Goal: Task Accomplishment & Management: Use online tool/utility

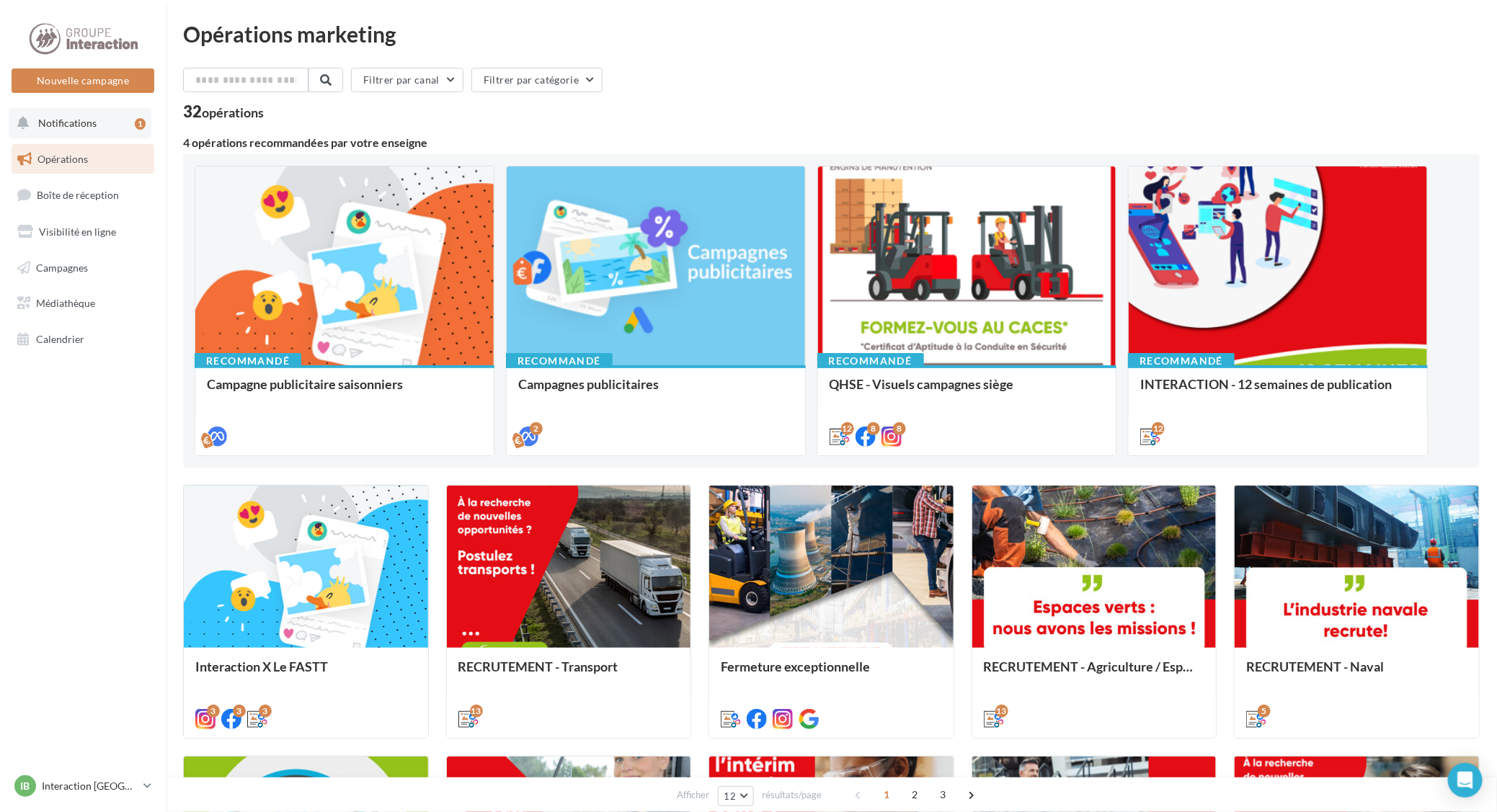
click at [87, 128] on span "Notifications" at bounding box center [67, 123] width 59 height 12
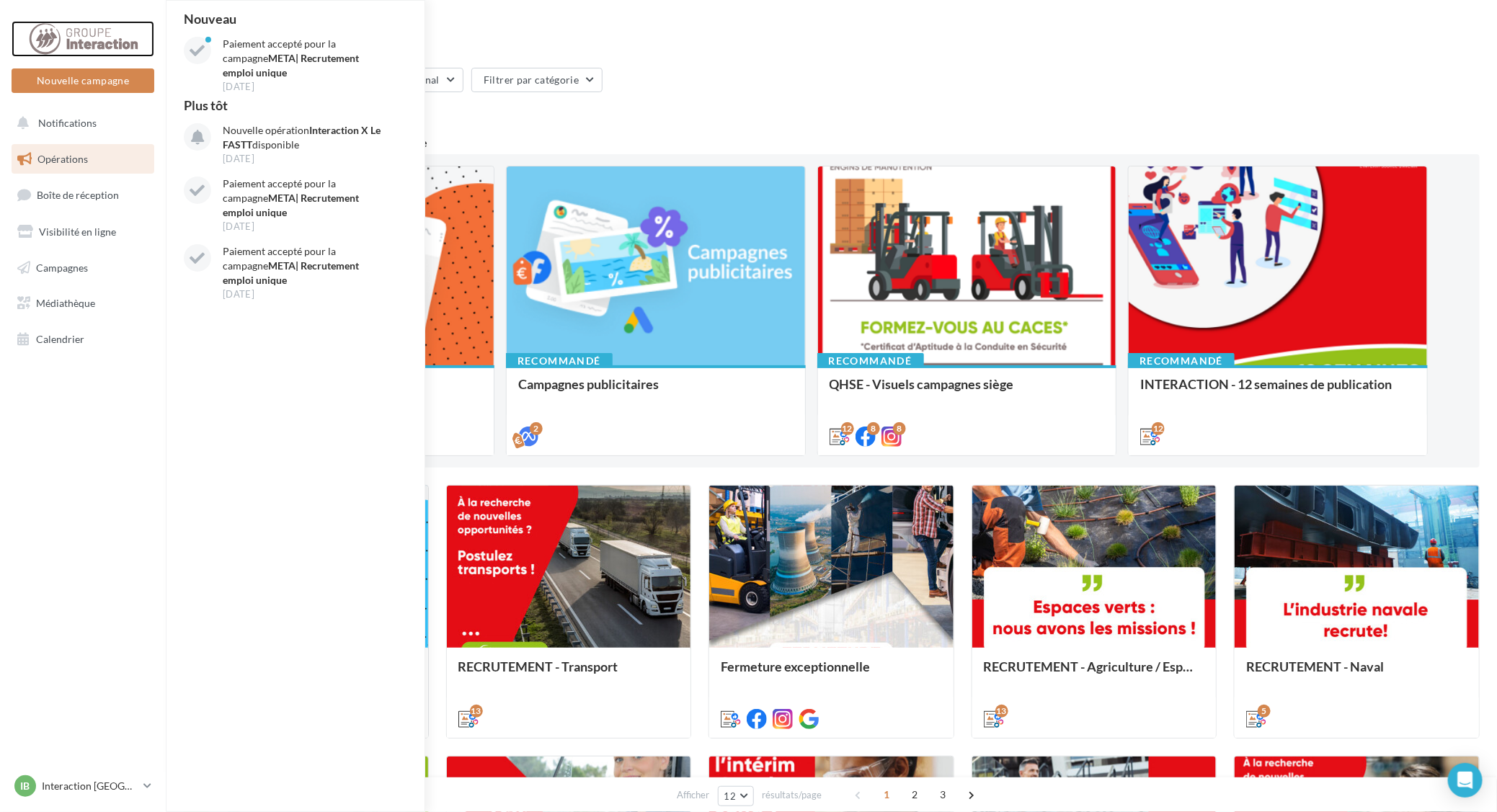
click at [92, 27] on div at bounding box center [83, 39] width 116 height 36
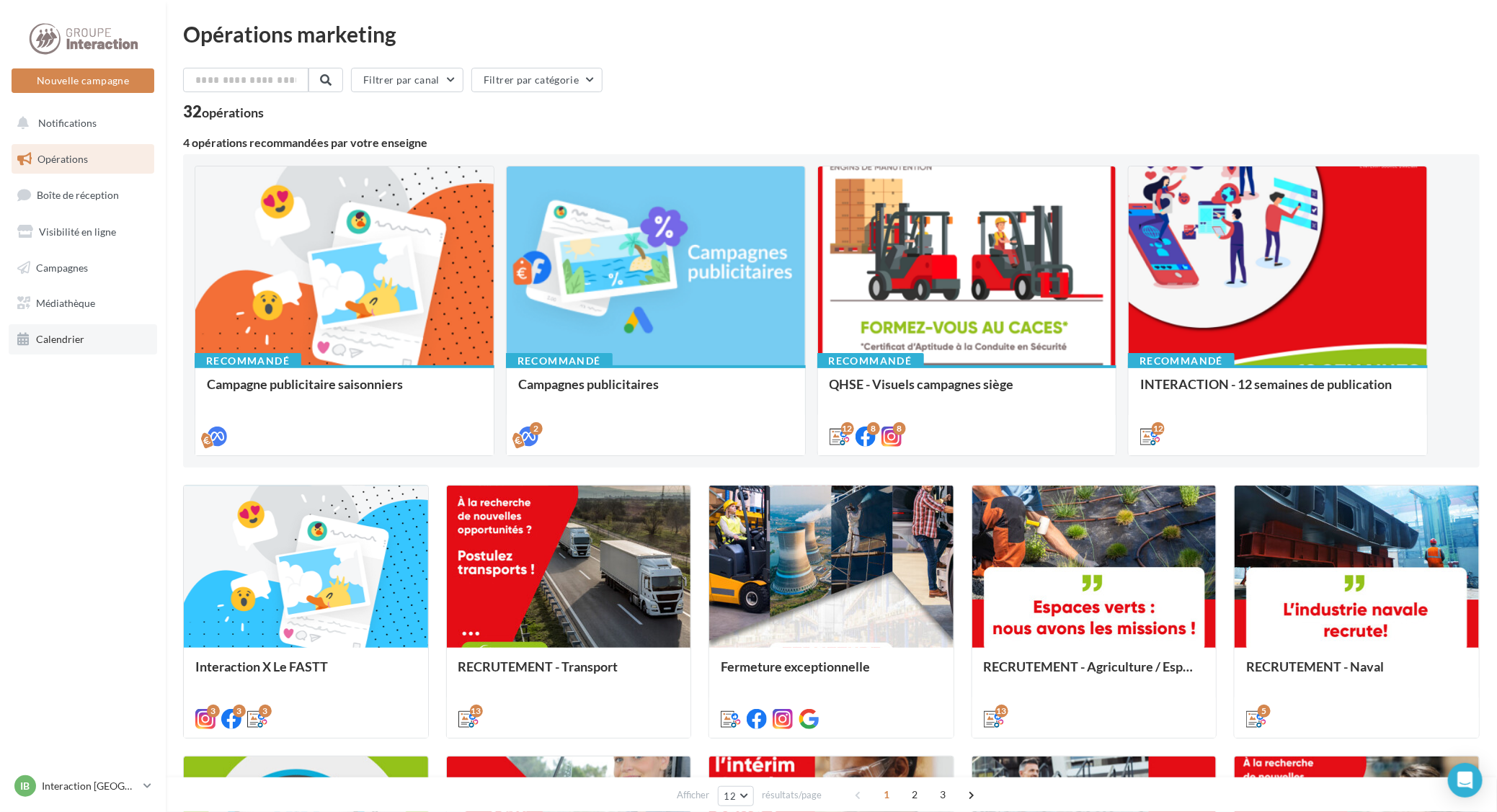
click at [77, 339] on span "Calendrier" at bounding box center [60, 339] width 48 height 12
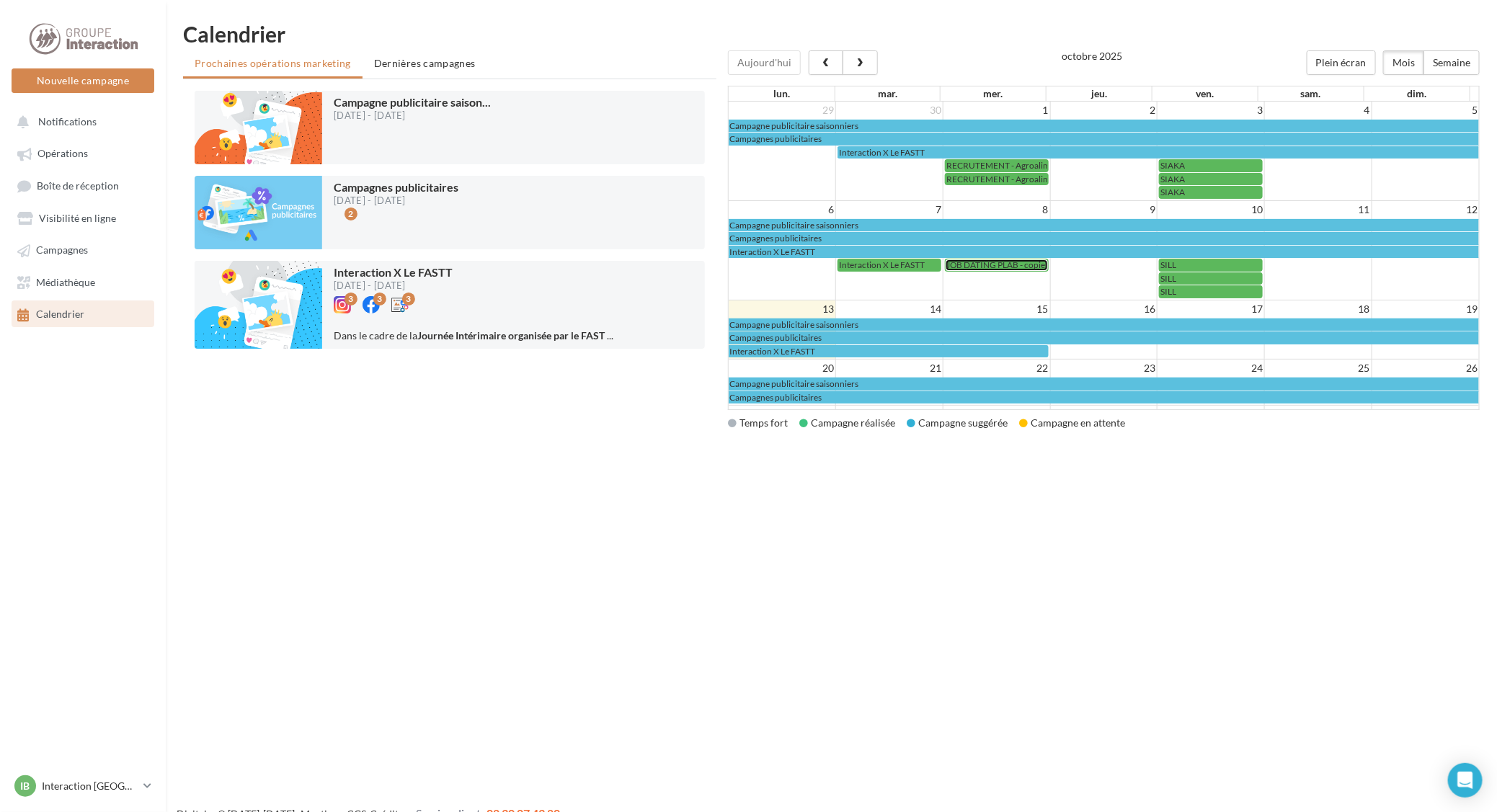
click at [968, 267] on span "JOB DATING PLAB - copie" at bounding box center [996, 265] width 98 height 11
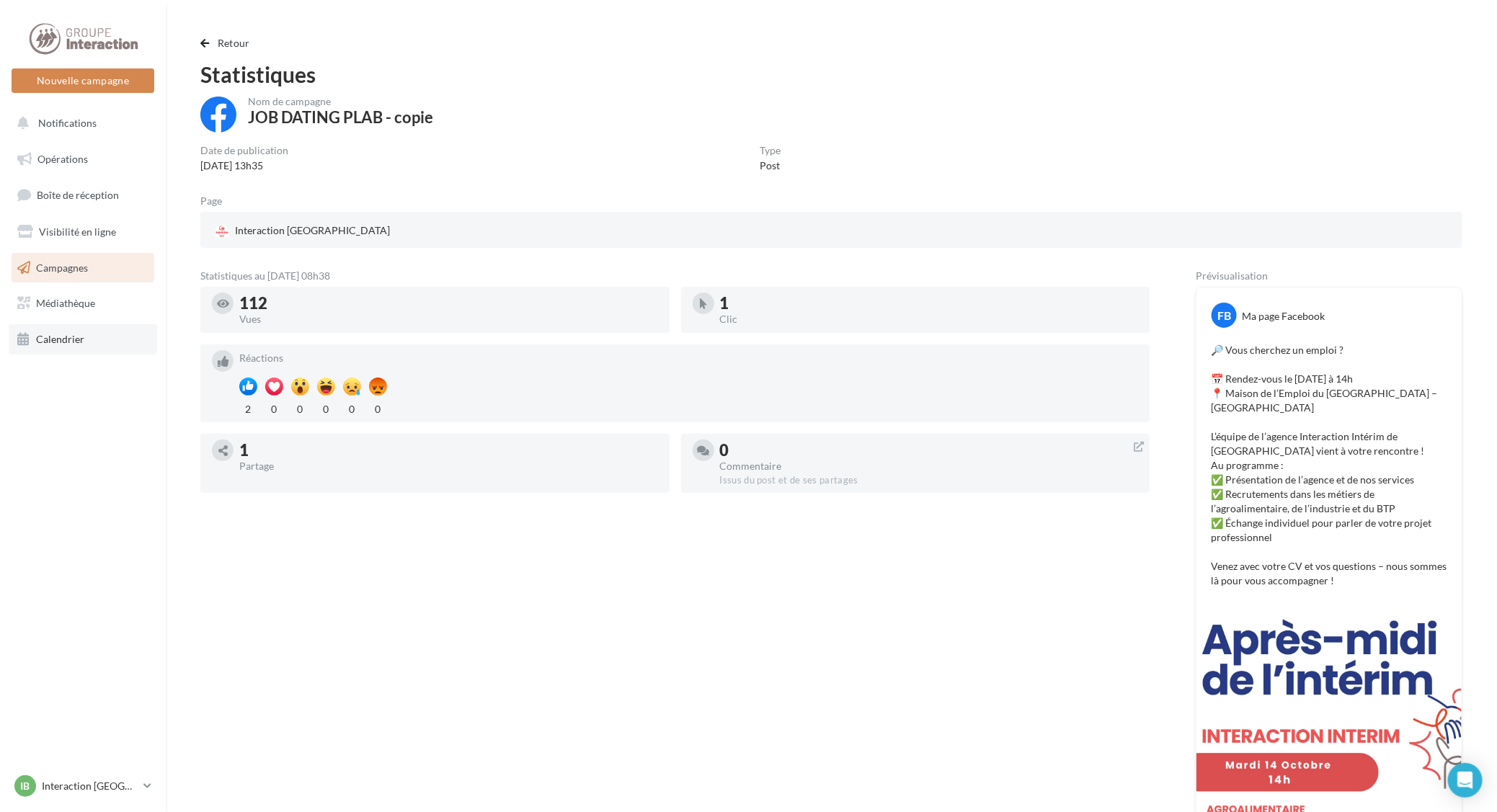
click at [52, 344] on link "Calendrier" at bounding box center [83, 339] width 148 height 30
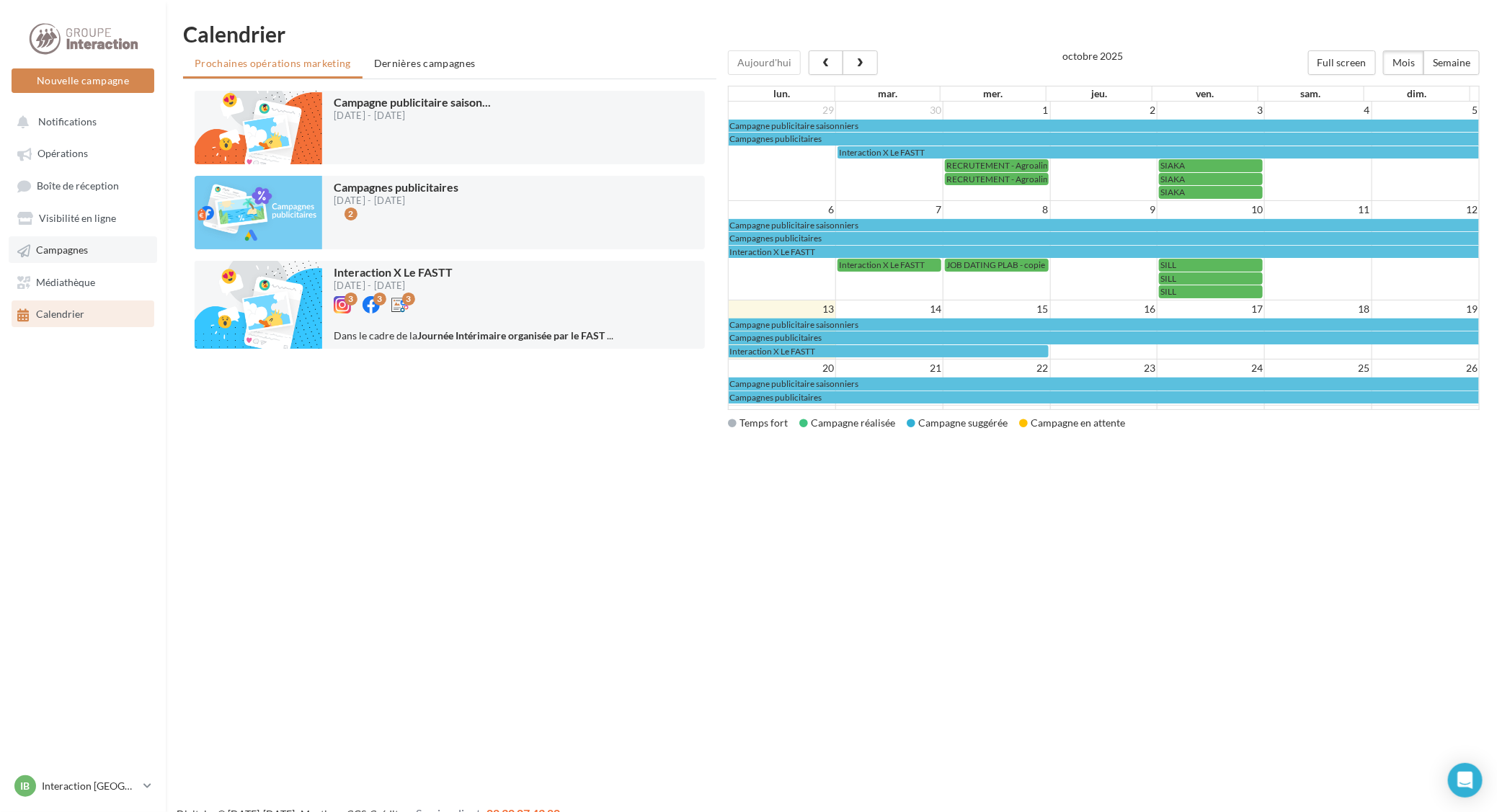
click at [70, 259] on link "Campagnes" at bounding box center [83, 249] width 148 height 26
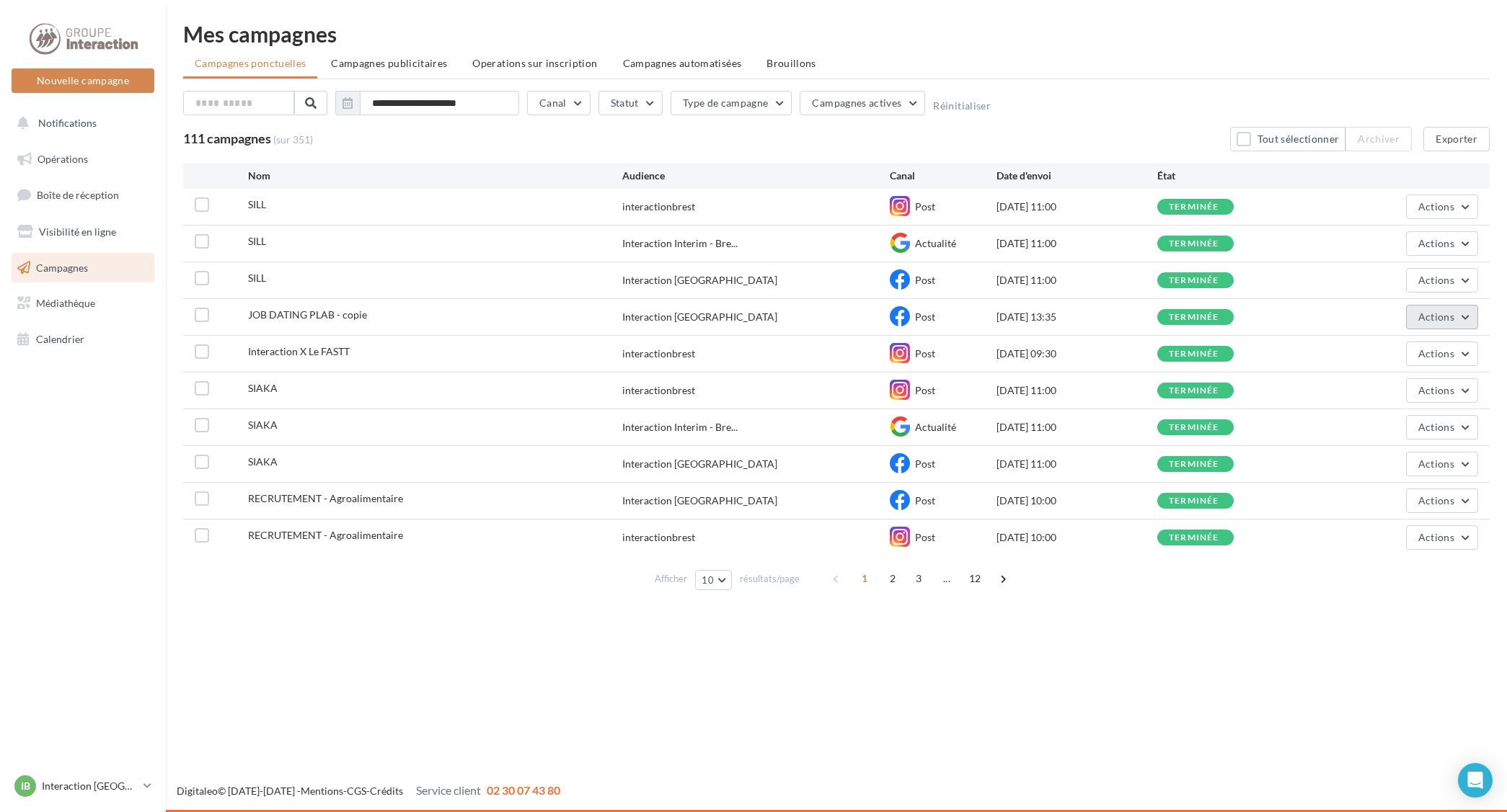
click at [1459, 319] on button "Actions" at bounding box center [1442, 316] width 72 height 24
click at [1388, 429] on button "Dupliquer" at bounding box center [1406, 426] width 145 height 37
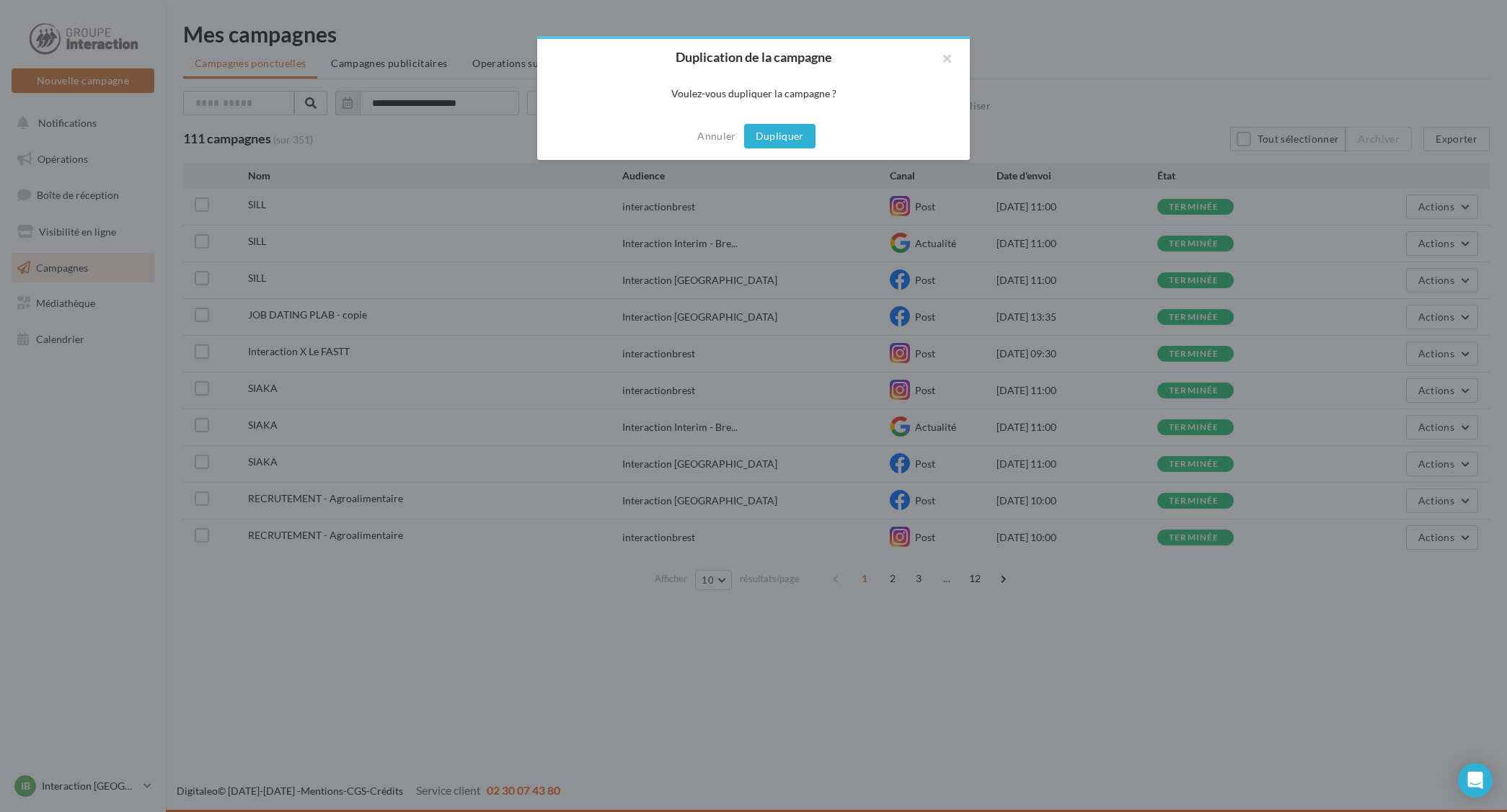
click at [761, 137] on button "Dupliquer" at bounding box center [780, 136] width 71 height 24
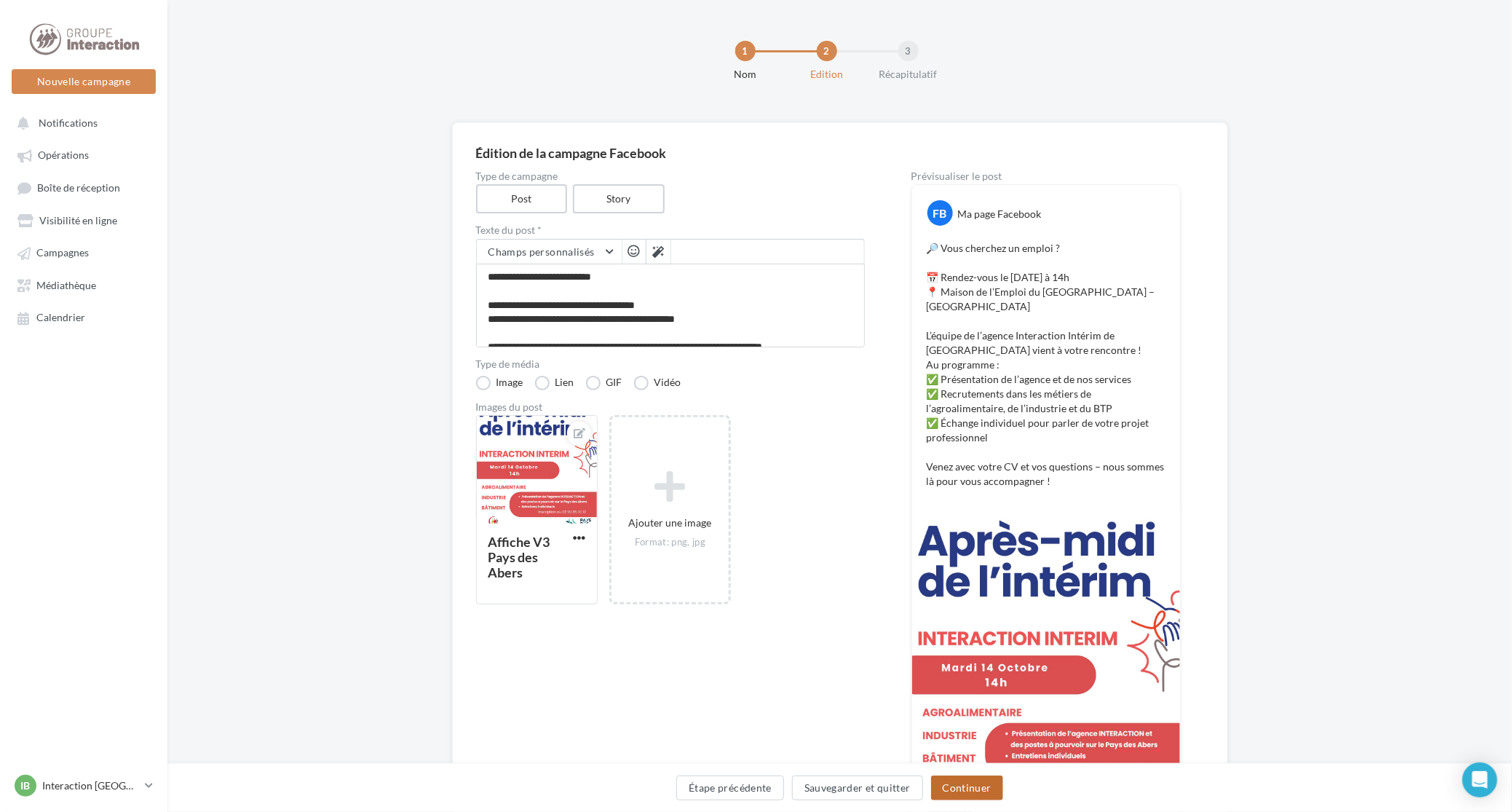
click at [958, 783] on button "Continuer" at bounding box center [967, 788] width 72 height 24
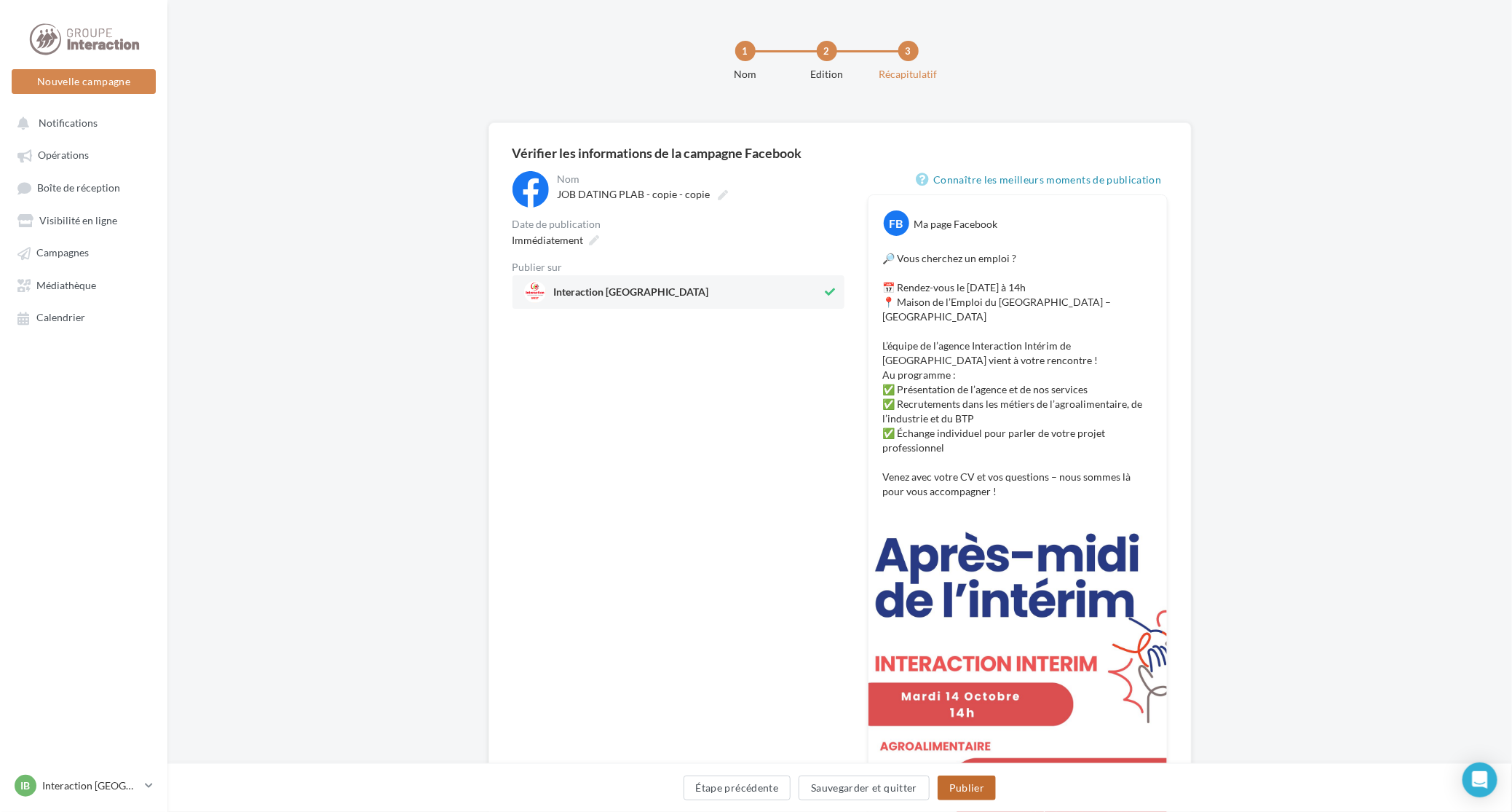
click at [958, 783] on button "Publier" at bounding box center [967, 788] width 58 height 24
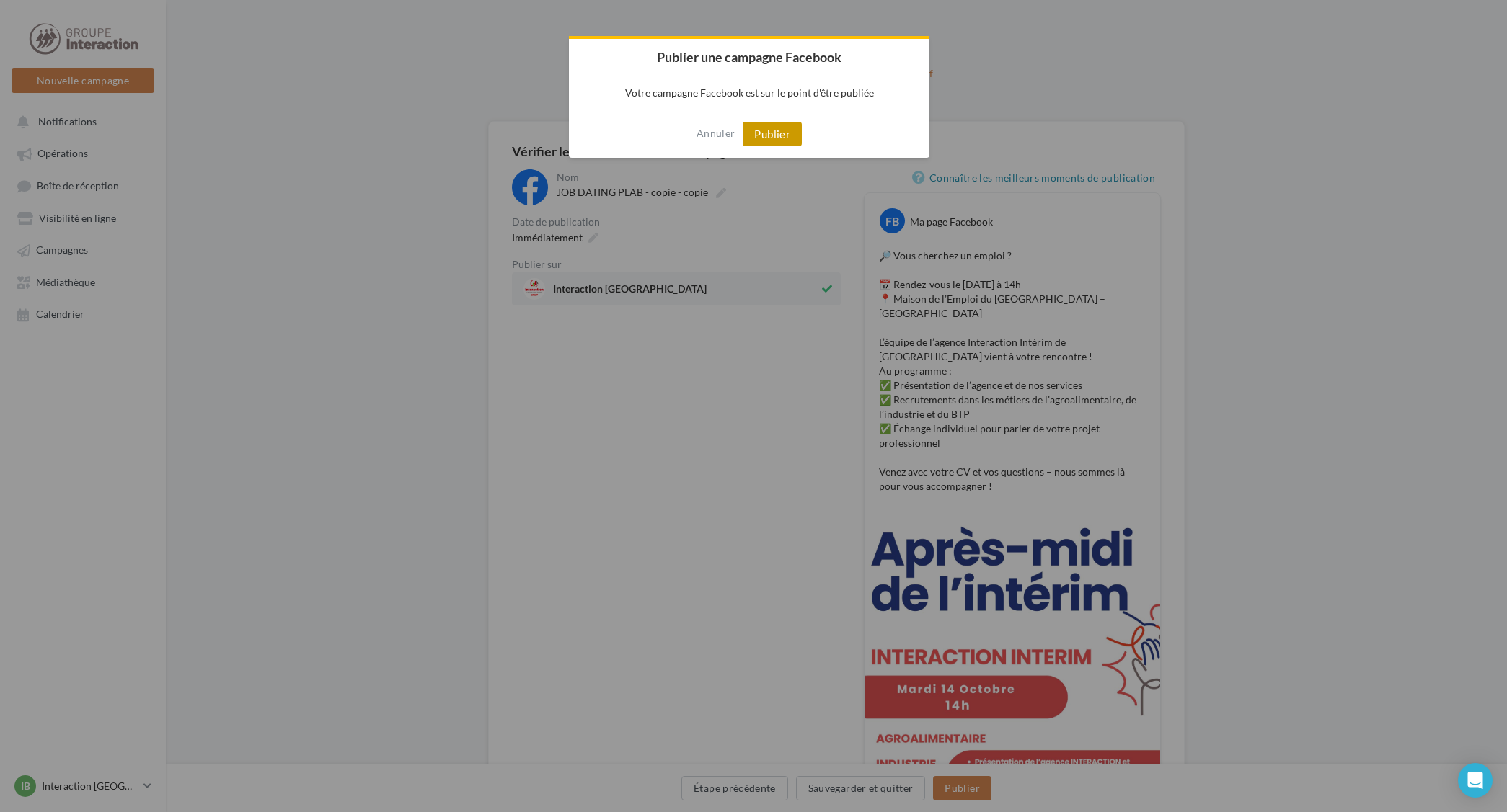
click at [775, 134] on button "Publier" at bounding box center [773, 134] width 59 height 24
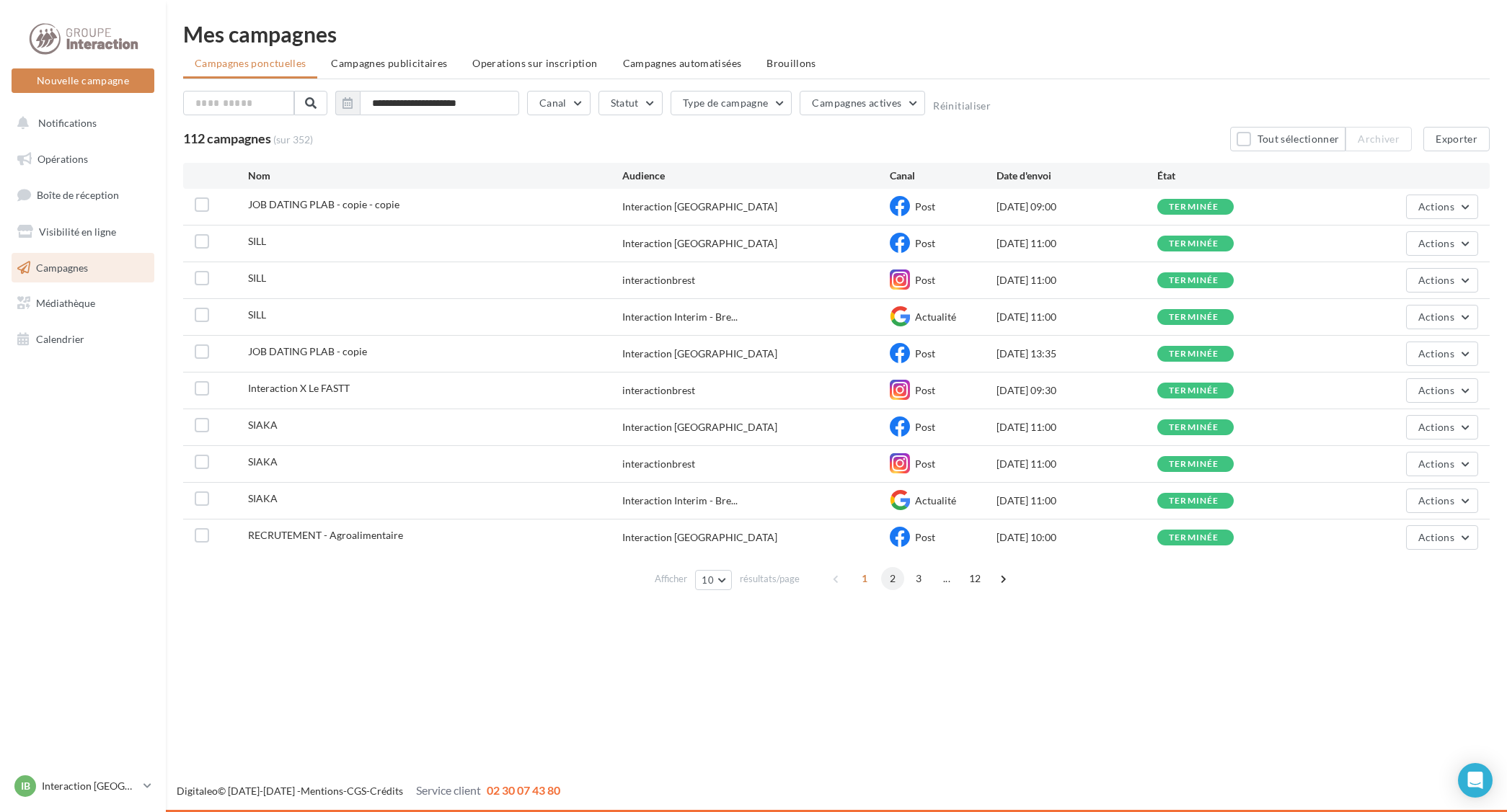
click at [895, 585] on span "2" at bounding box center [893, 579] width 23 height 23
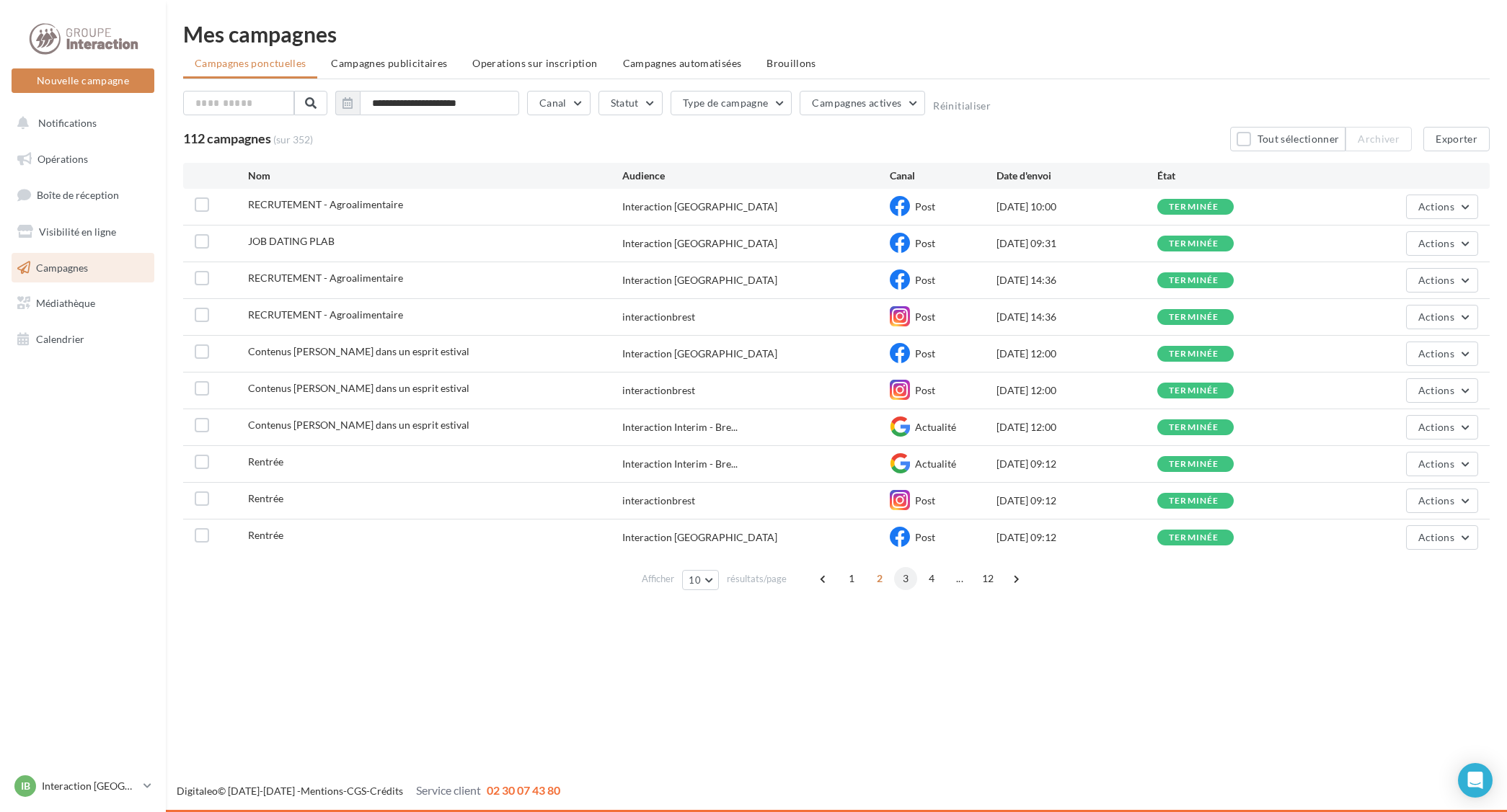
click at [905, 578] on span "3" at bounding box center [906, 579] width 23 height 23
